Goal: Submit feedback/report problem

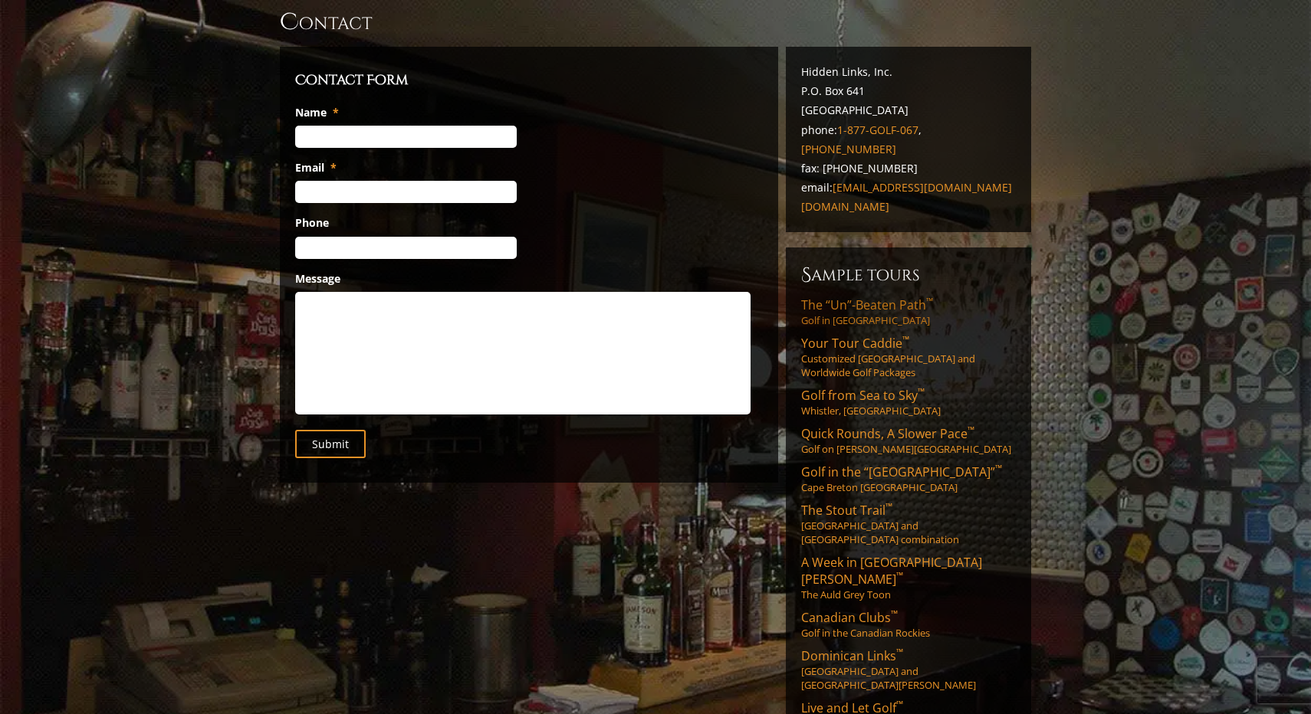
scroll to position [126, 0]
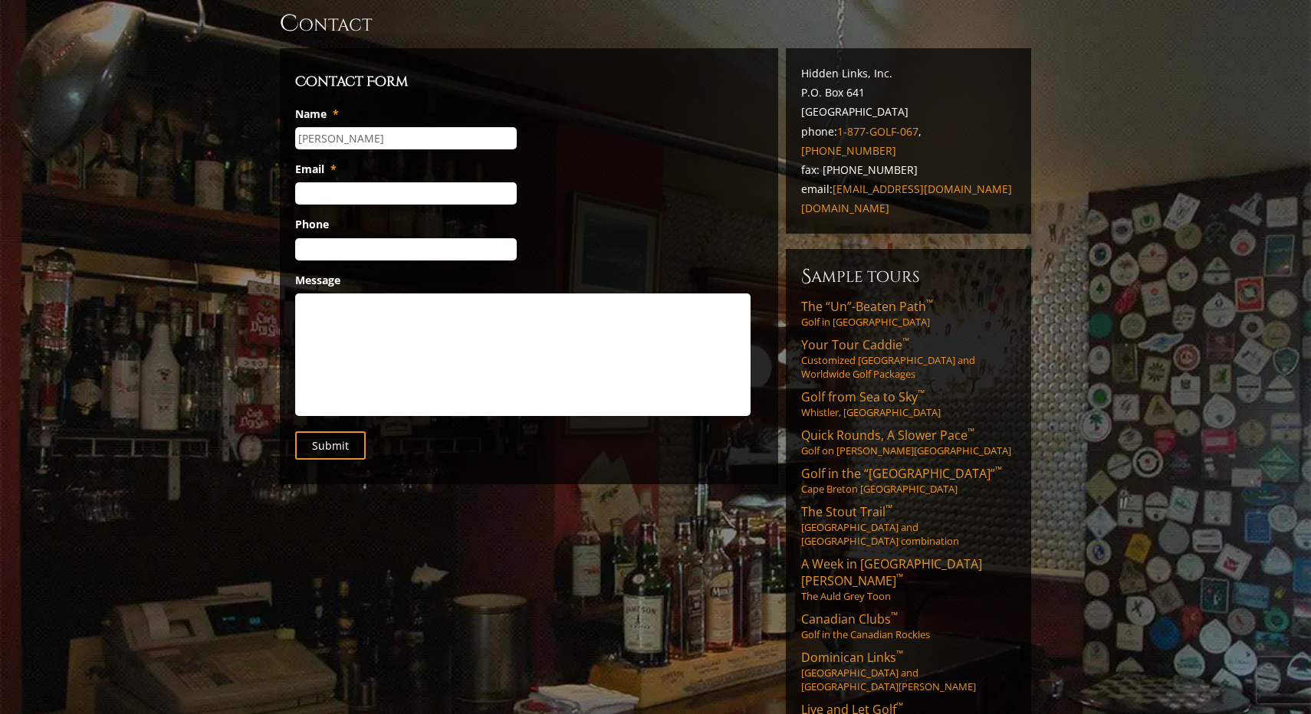
type input "J"
type input "[PERSON_NAME]"
type input "[EMAIL_ADDRESS][DOMAIN_NAME]"
type input "[PHONE_NUMBER]"
click at [313, 294] on textarea "Message" at bounding box center [522, 355] width 455 height 123
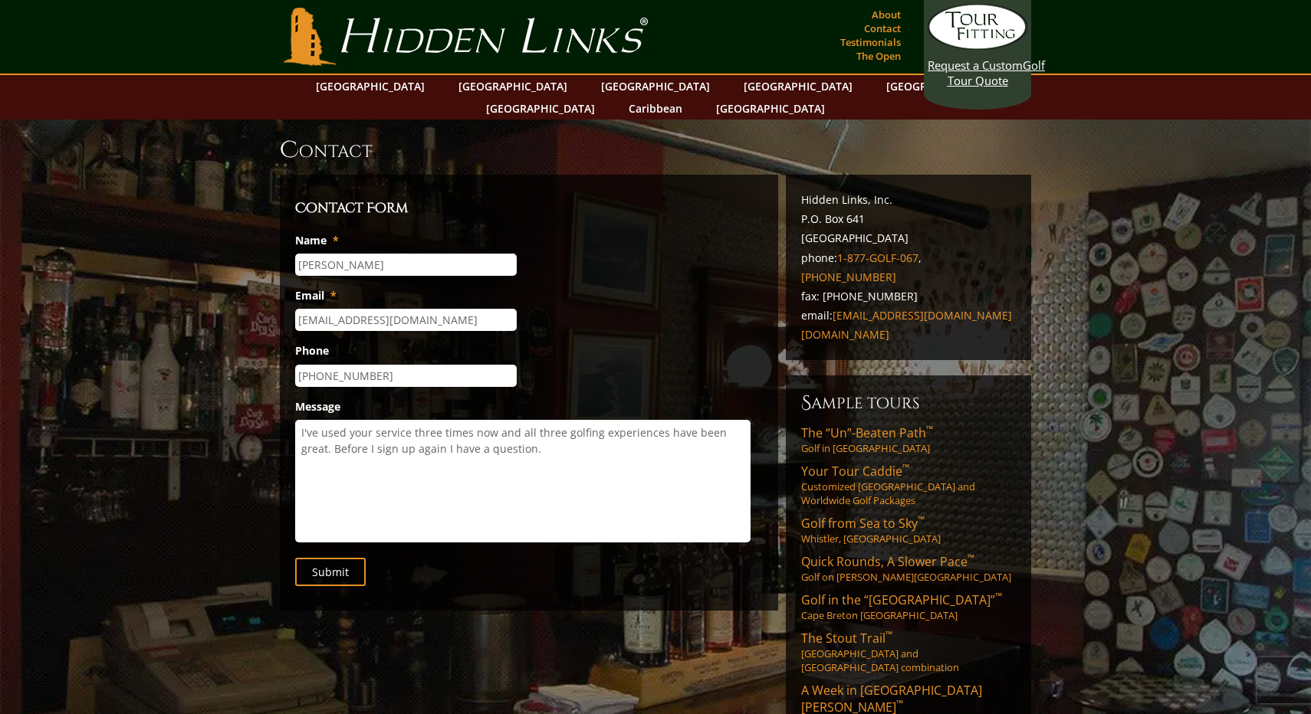
scroll to position [0, 0]
click at [516, 425] on textarea "I've used your service three times now and all three golfing experiences have b…" at bounding box center [522, 481] width 455 height 123
click at [669, 431] on textarea "I've used your service three times now and all three golfing experiences have b…" at bounding box center [522, 481] width 455 height 123
click at [590, 426] on textarea "I've used your service three times now and all three golfing experiences have b…" at bounding box center [522, 481] width 455 height 123
click at [489, 447] on textarea "I've used your service three times now and all three golfing experiences have b…" at bounding box center [522, 481] width 455 height 123
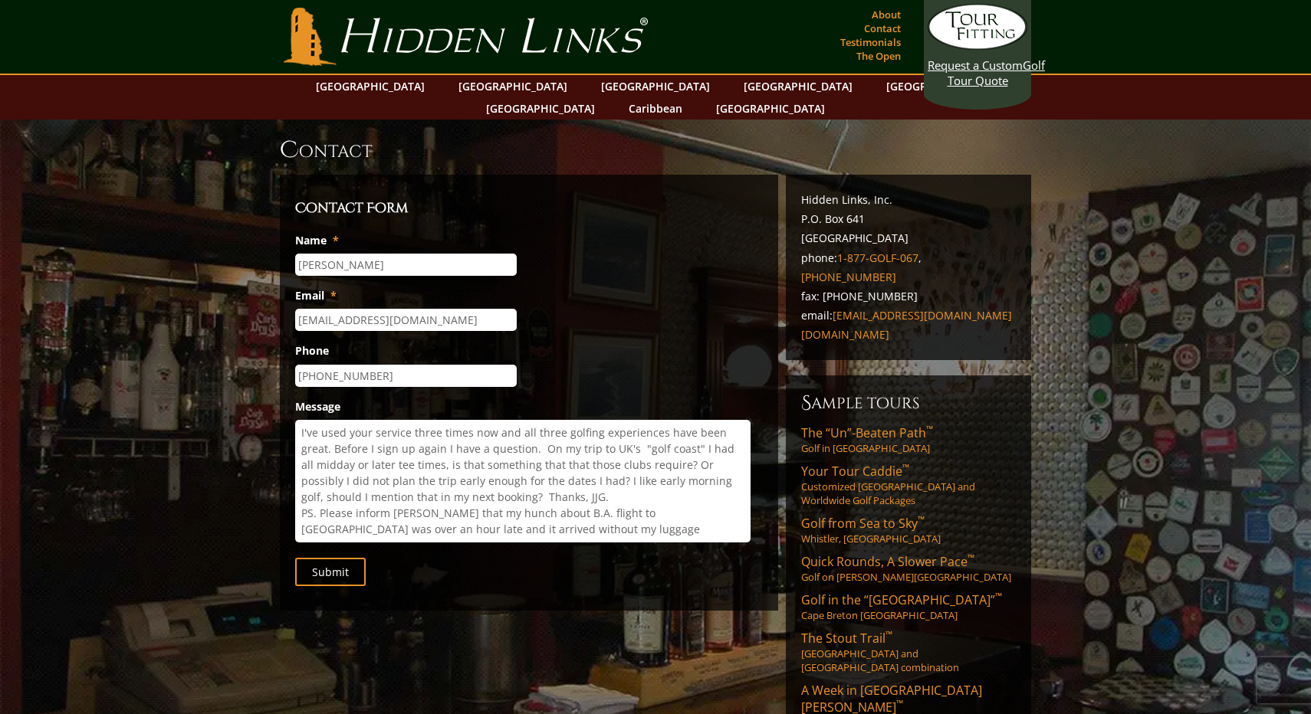
click at [692, 491] on textarea "I've used your service three times now and all three golfing experiences have b…" at bounding box center [522, 481] width 455 height 123
click at [717, 491] on textarea "I've used your service three times now and all three golfing experiences have b…" at bounding box center [522, 481] width 455 height 123
click at [694, 492] on textarea "I've used your service three times now and all three golfing experiences have b…" at bounding box center [522, 481] width 455 height 123
click at [717, 490] on textarea "I've used your service three times now and all three golfing experiences have b…" at bounding box center [522, 481] width 455 height 123
click at [347, 508] on textarea "I've used your service three times now and all three golfing experiences have b…" at bounding box center [522, 481] width 455 height 123
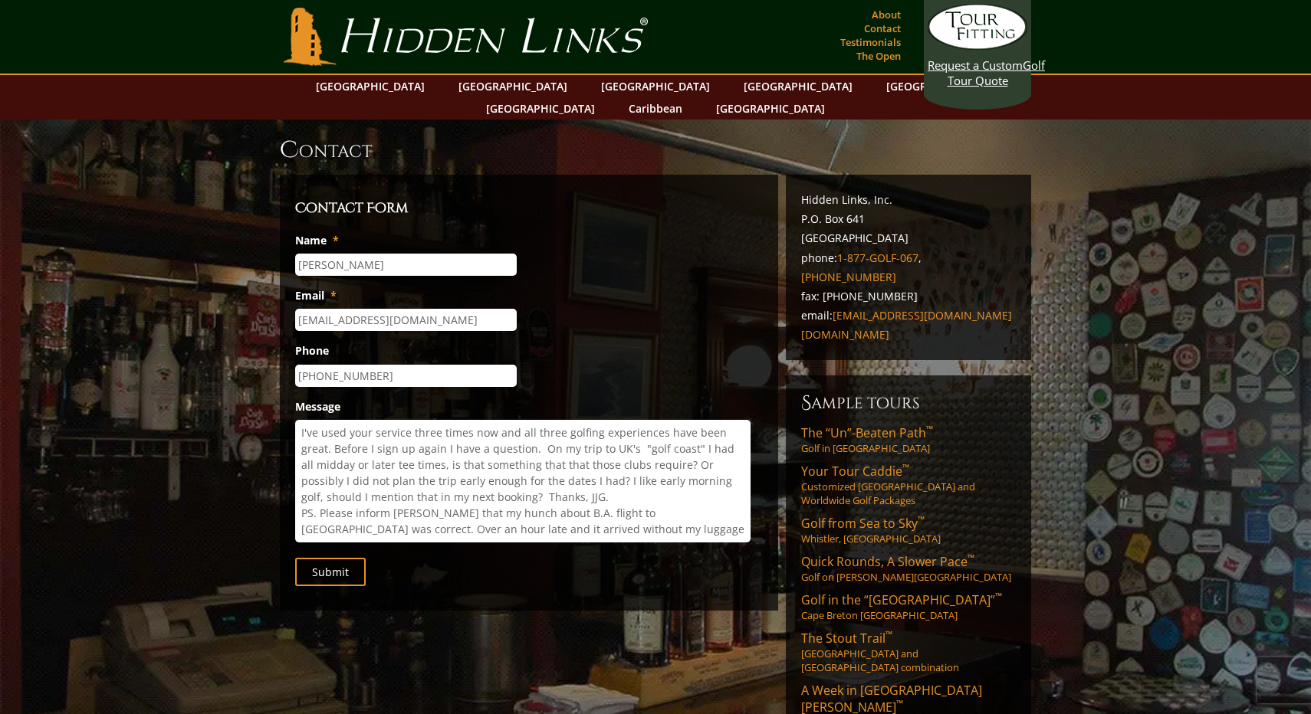
click at [616, 509] on textarea "I've used your service three times now and all three golfing experiences have b…" at bounding box center [522, 481] width 455 height 123
click at [333, 511] on textarea "I've used your service three times now and all three golfing experiences have b…" at bounding box center [522, 481] width 455 height 123
click at [481, 513] on textarea "I've used your service three times now and all three golfing experiences have b…" at bounding box center [522, 481] width 455 height 123
click at [337, 511] on textarea "I've used your service three times now and all three golfing experiences have b…" at bounding box center [522, 481] width 455 height 123
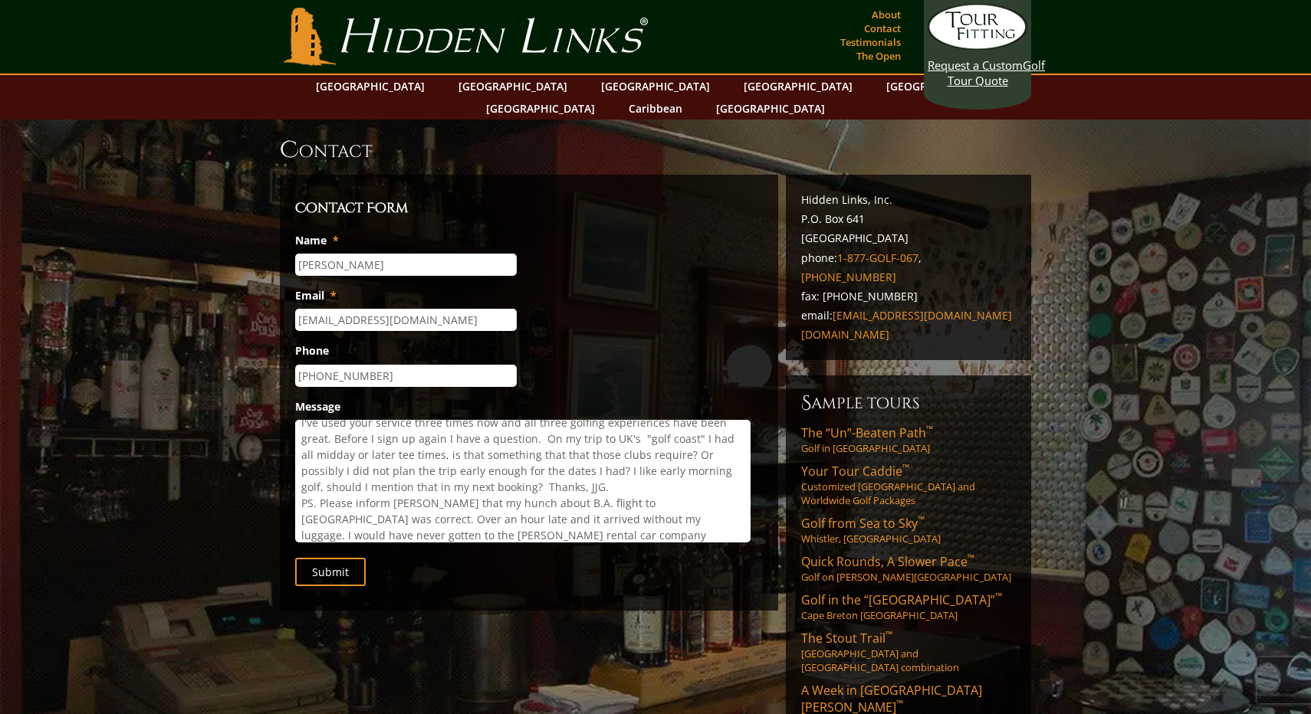
click at [467, 510] on textarea "I've used your service three times now and all three golfing experiences have b…" at bounding box center [522, 481] width 455 height 123
click at [652, 495] on textarea "I've used your service three times now and all three golfing experiences have b…" at bounding box center [522, 481] width 455 height 123
type textarea "I've used your service three times now and all three golfing experiences have b…"
click at [333, 558] on input "Submit" at bounding box center [330, 572] width 71 height 28
